Goal: Task Accomplishment & Management: Complete application form

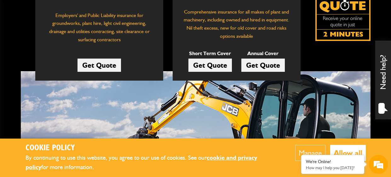
scroll to position [144, 0]
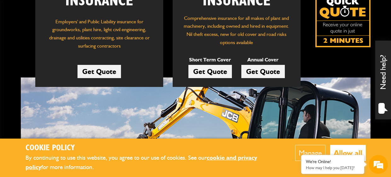
click at [208, 72] on link "Get Quote" at bounding box center [211, 71] width 44 height 13
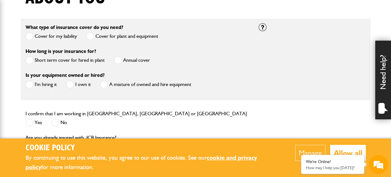
scroll to position [177, 0]
click at [30, 83] on span at bounding box center [30, 84] width 8 height 8
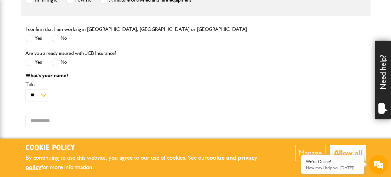
scroll to position [266, 0]
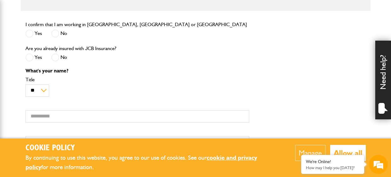
click at [30, 31] on span at bounding box center [30, 34] width 8 height 8
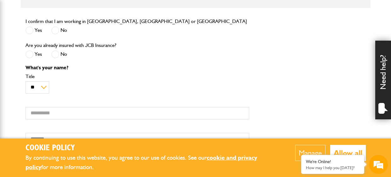
scroll to position [285, 0]
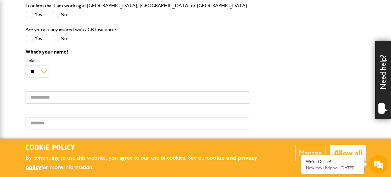
click at [58, 37] on span at bounding box center [55, 39] width 8 height 8
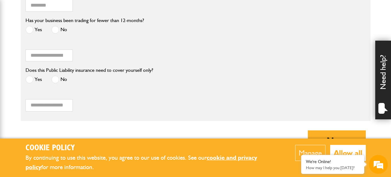
scroll to position [421, 0]
